Goal: Complete application form

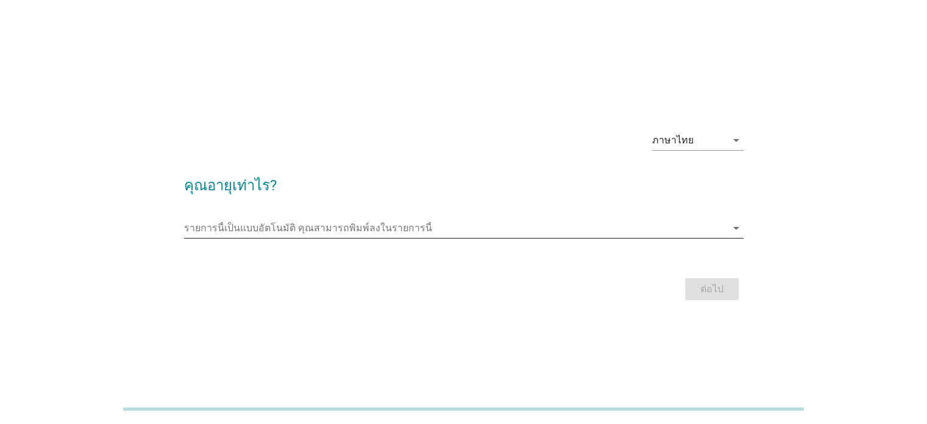
click at [295, 229] on input "รายการนี้เป็นแบบอัตโนมัติ คุณสามารถพิมพ์ลงในรายการนี้" at bounding box center [455, 228] width 543 height 20
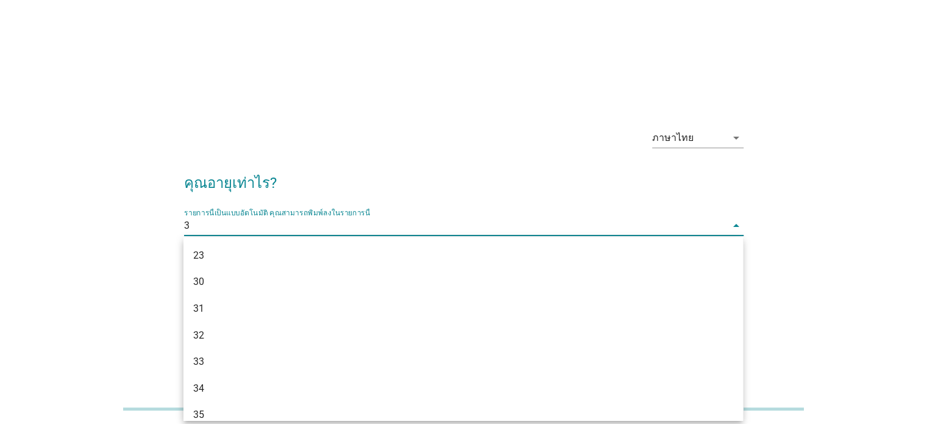
type input "31"
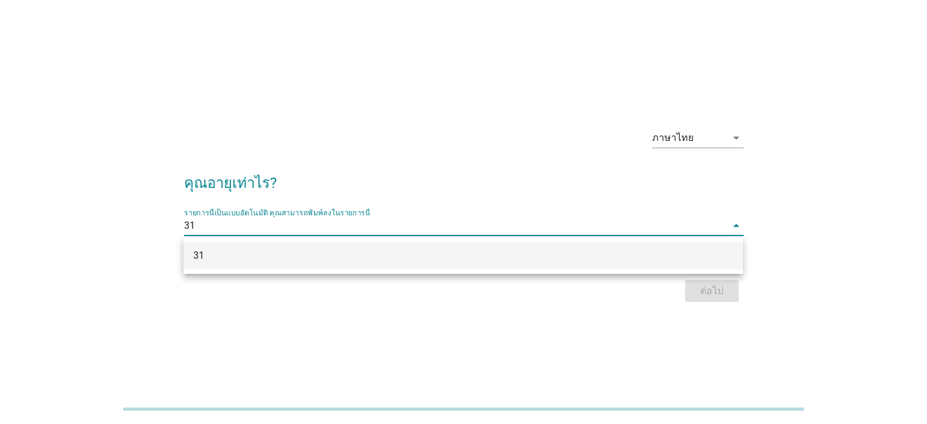
click at [297, 258] on div "31" at bounding box center [440, 255] width 495 height 15
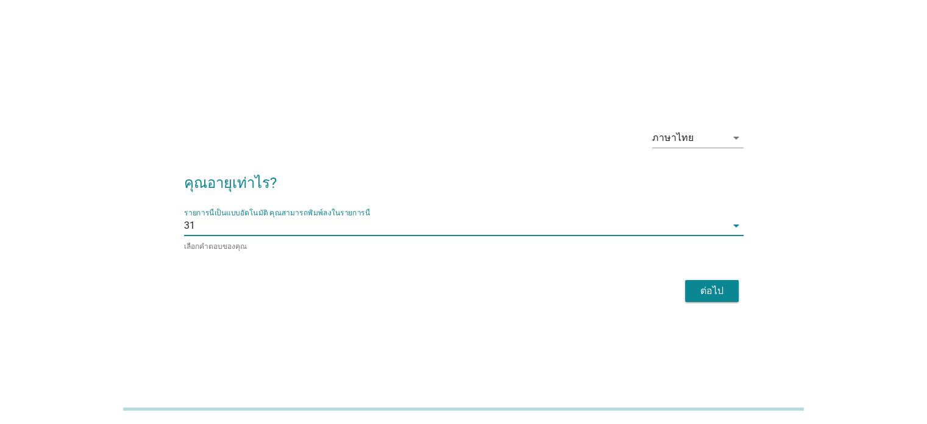
click at [706, 288] on div "ต่อไป" at bounding box center [712, 290] width 34 height 15
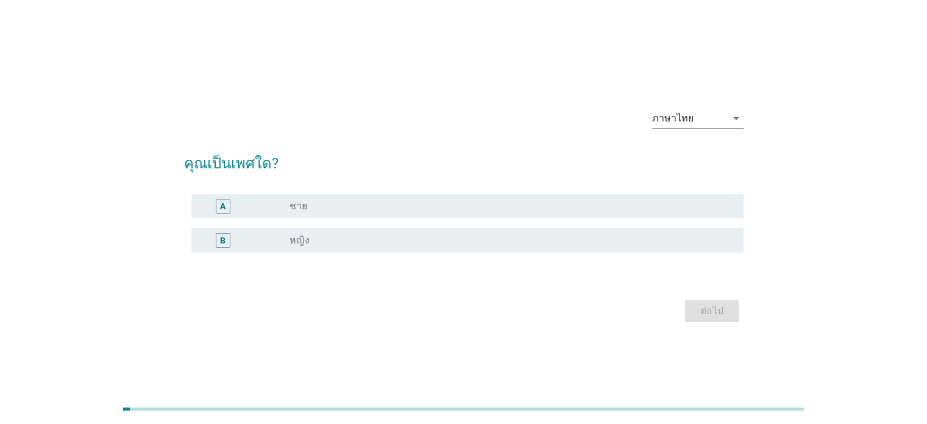
click at [335, 251] on div "B radio_button_unchecked หญิง" at bounding box center [467, 240] width 552 height 24
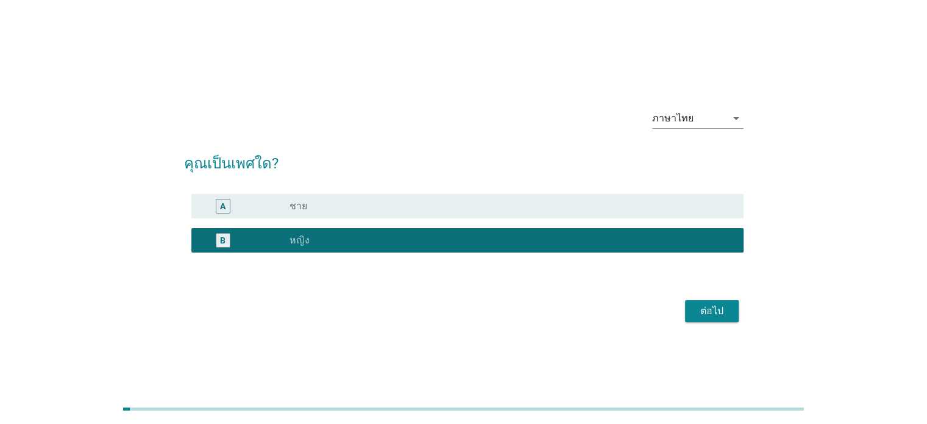
click at [712, 312] on div "ต่อไป" at bounding box center [712, 311] width 34 height 15
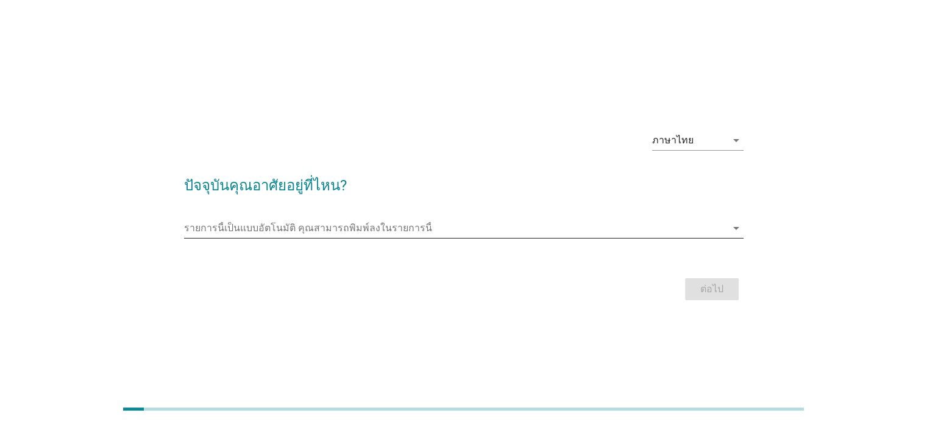
click at [288, 228] on input "รายการนี้เป็นแบบอัตโนมัติ คุณสามารถพิมพ์ลงในรายการนี้" at bounding box center [455, 228] width 543 height 20
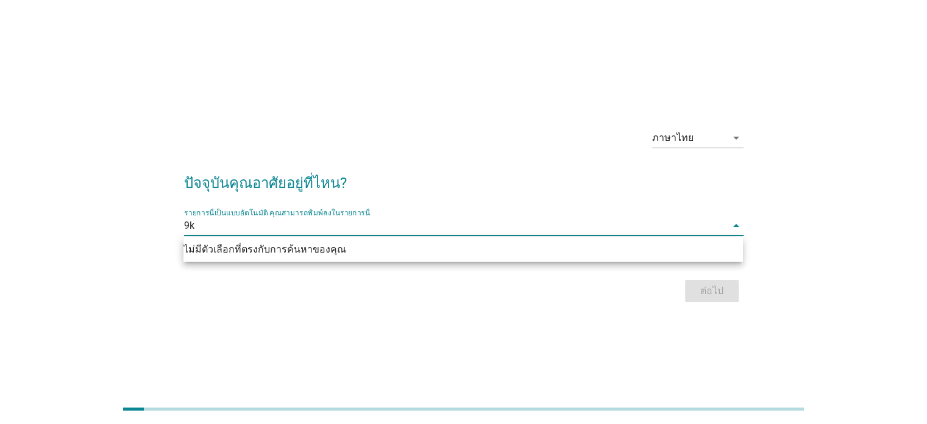
type input "9"
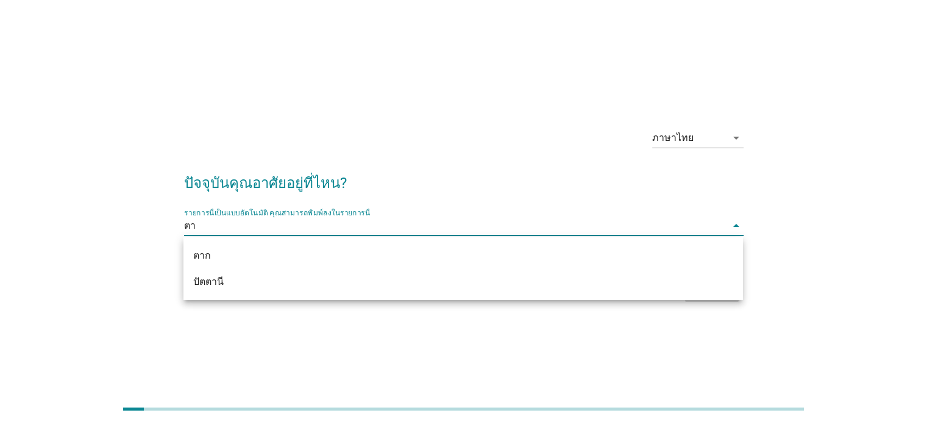
type input "ตาก"
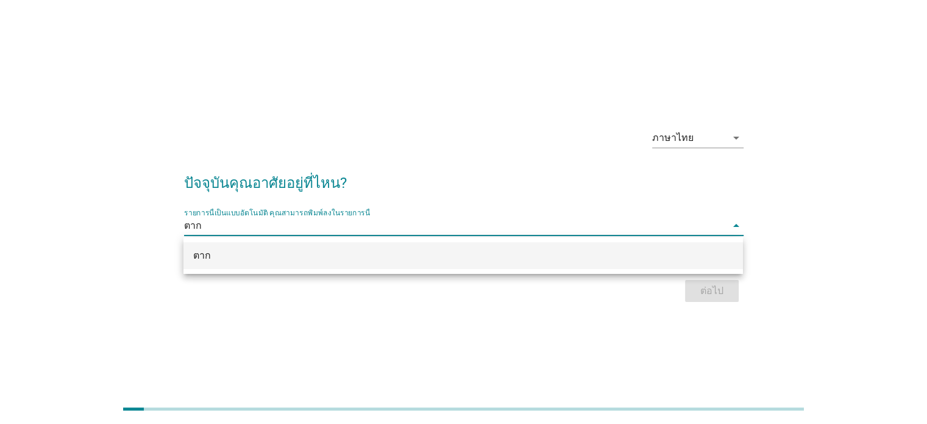
click at [241, 264] on div "ตาก" at bounding box center [463, 255] width 560 height 27
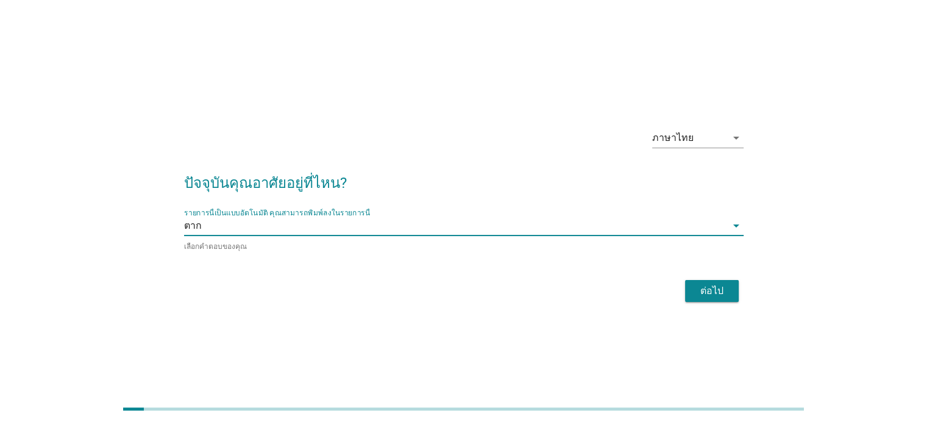
click at [718, 293] on div "ต่อไป" at bounding box center [712, 290] width 34 height 15
